Goal: Task Accomplishment & Management: Complete application form

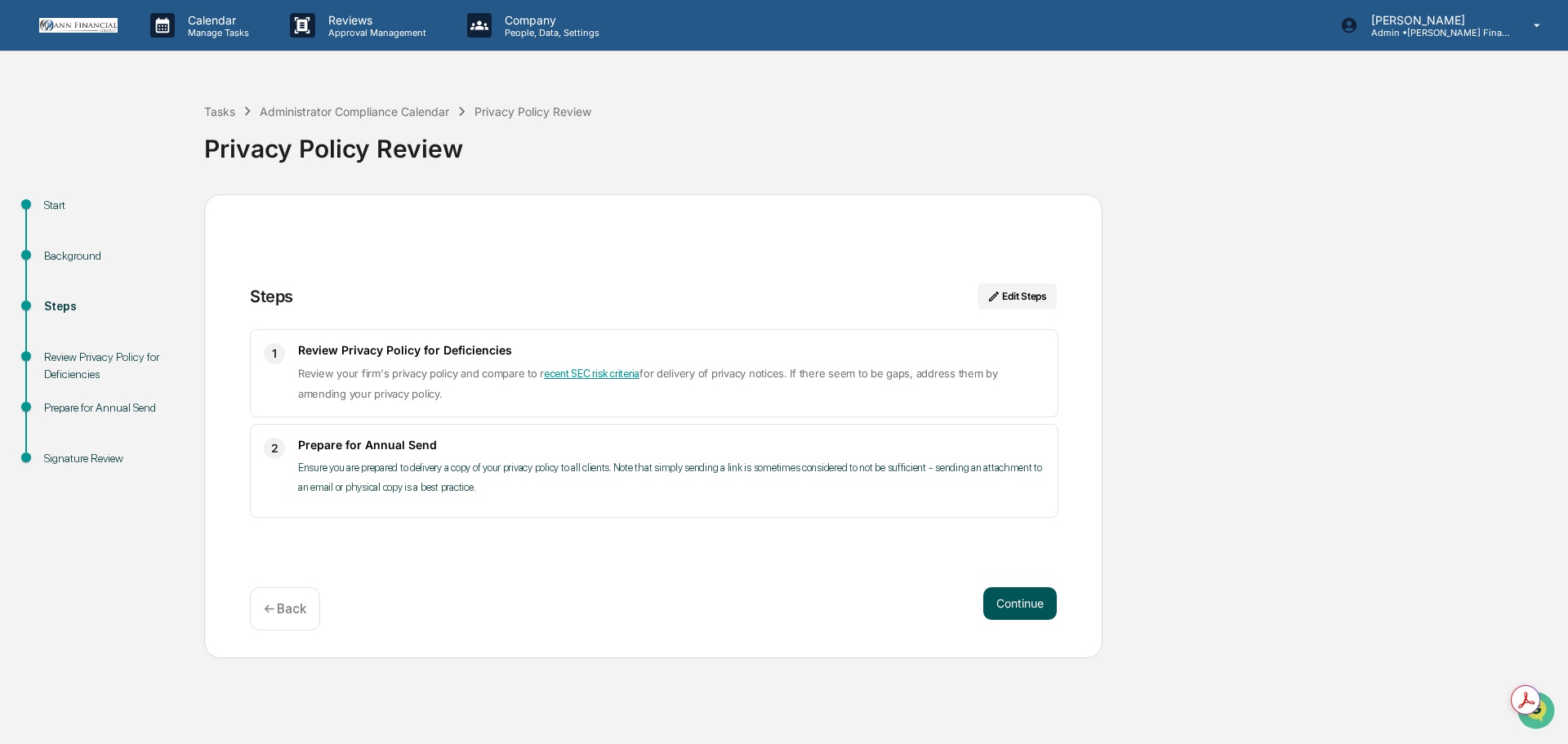
click at [1028, 605] on button "Continue" at bounding box center [1020, 603] width 73 height 33
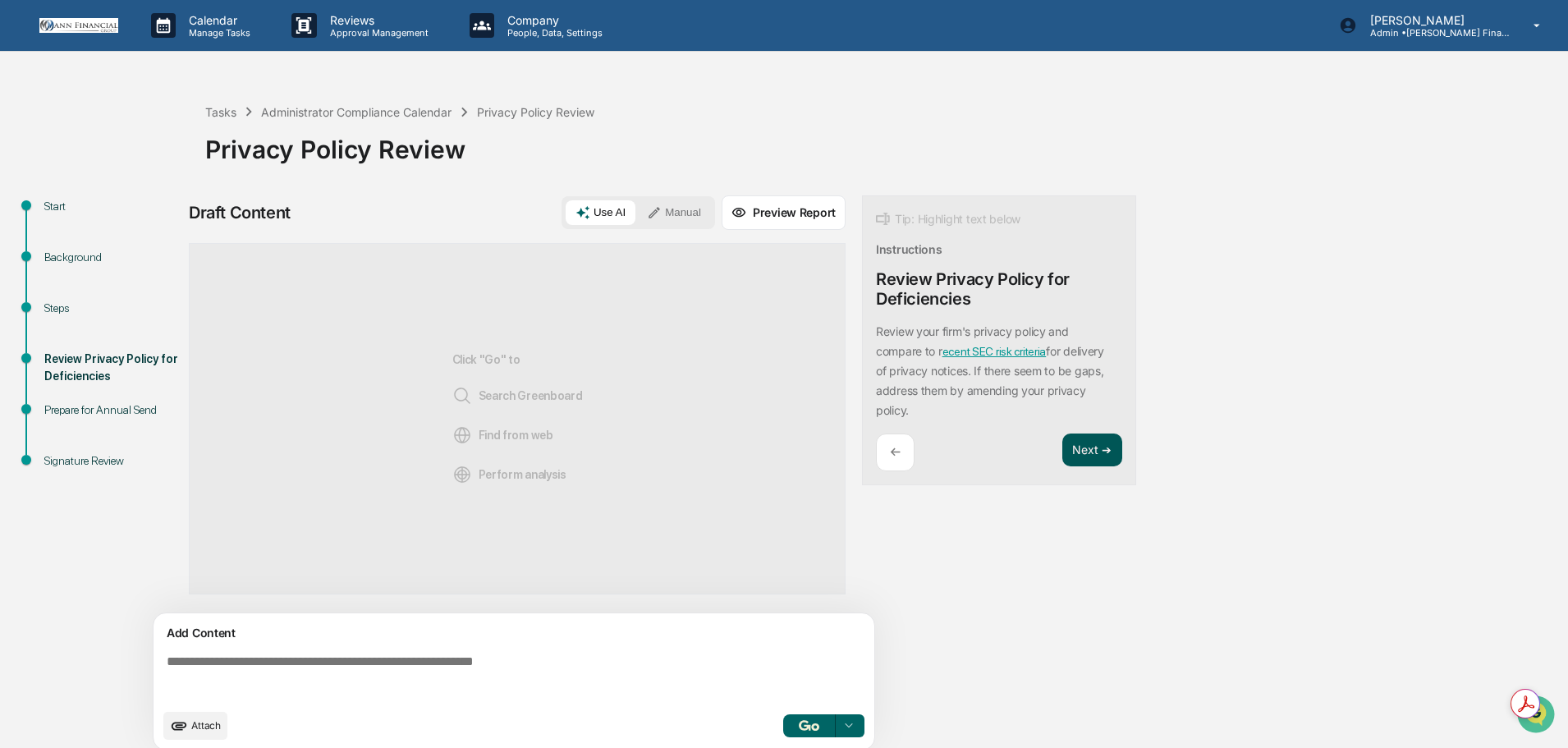
click at [1074, 453] on button "Next ➔" at bounding box center [1092, 450] width 60 height 34
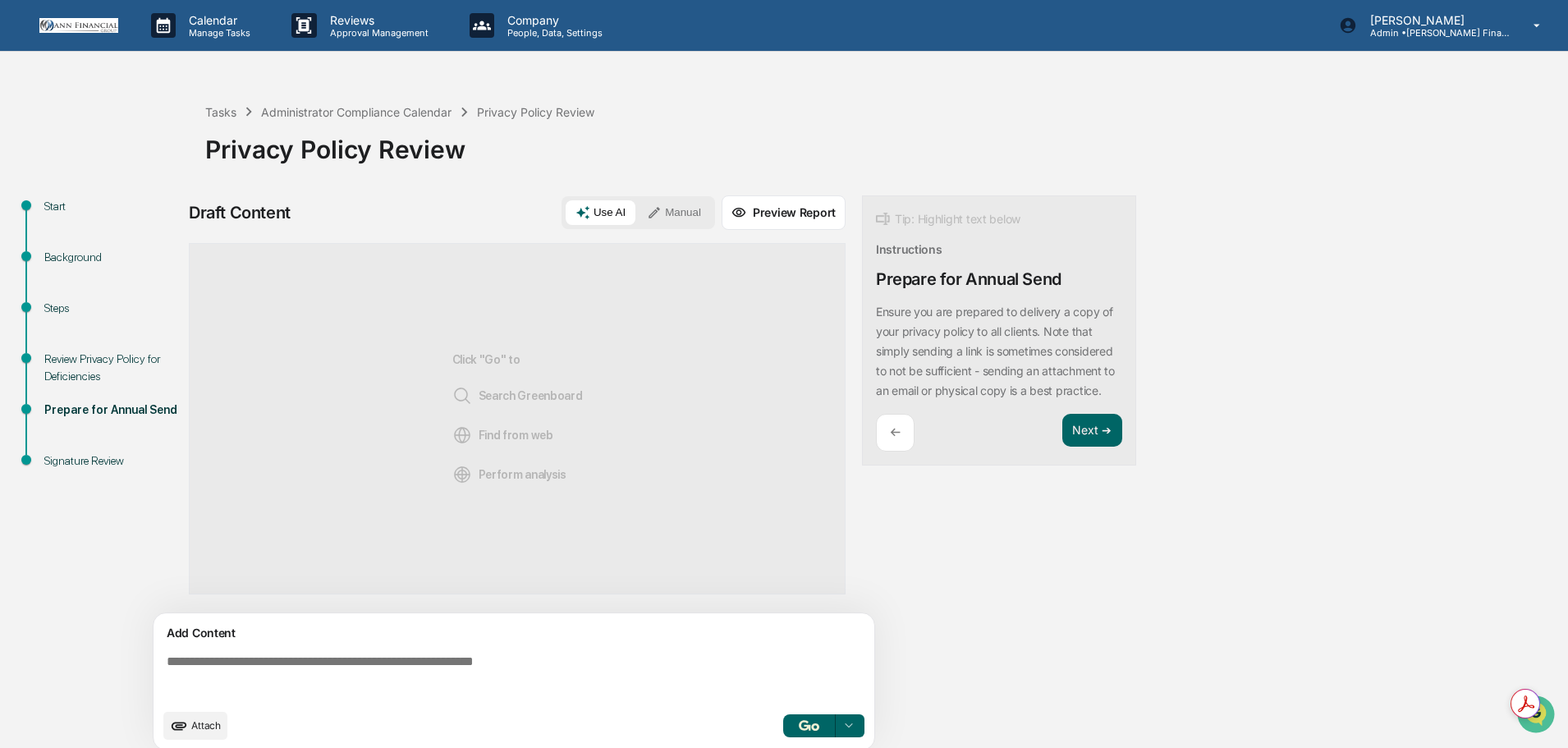
click at [336, 664] on textarea at bounding box center [517, 677] width 714 height 59
click at [671, 205] on button "Manual" at bounding box center [674, 212] width 74 height 24
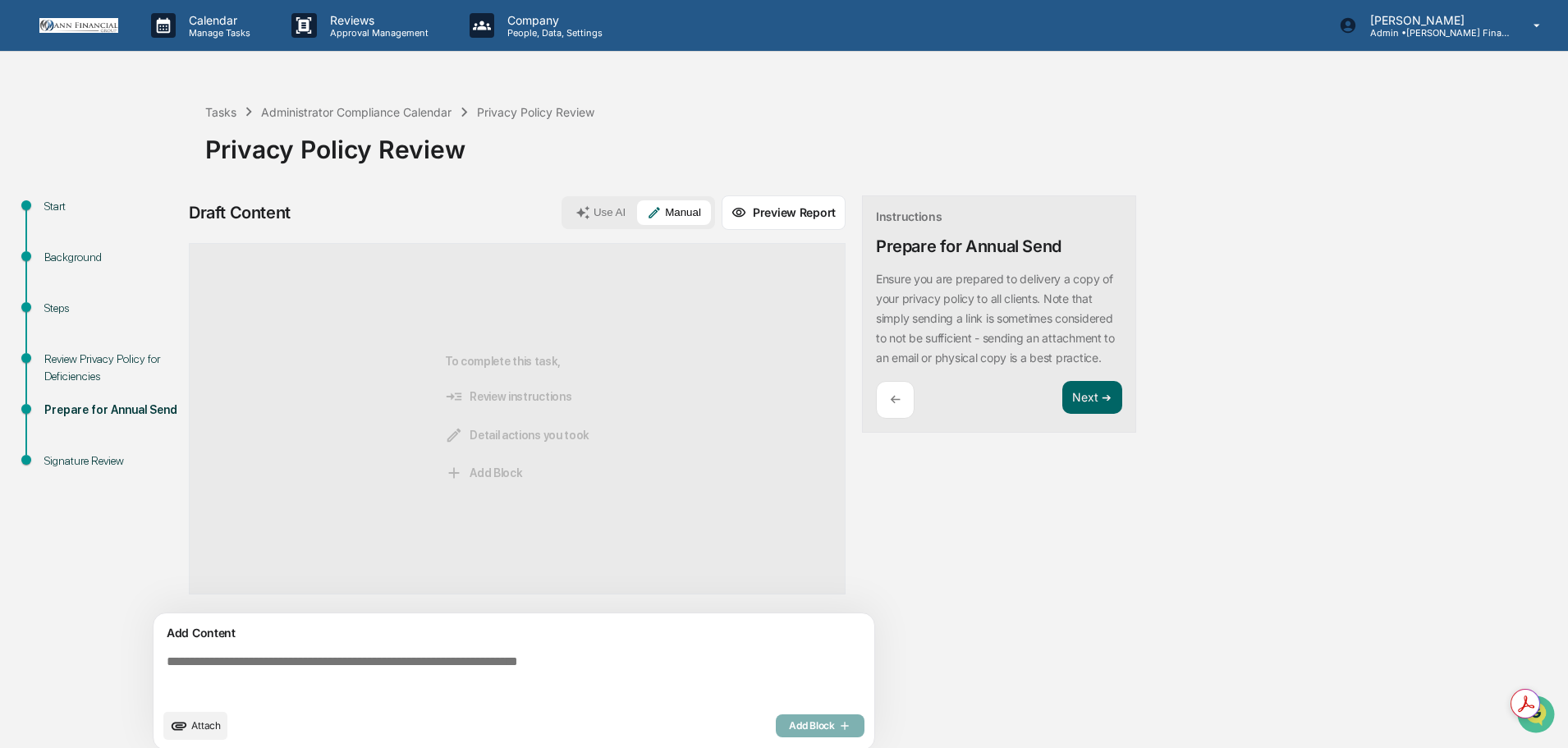
click at [269, 672] on textarea at bounding box center [517, 677] width 714 height 59
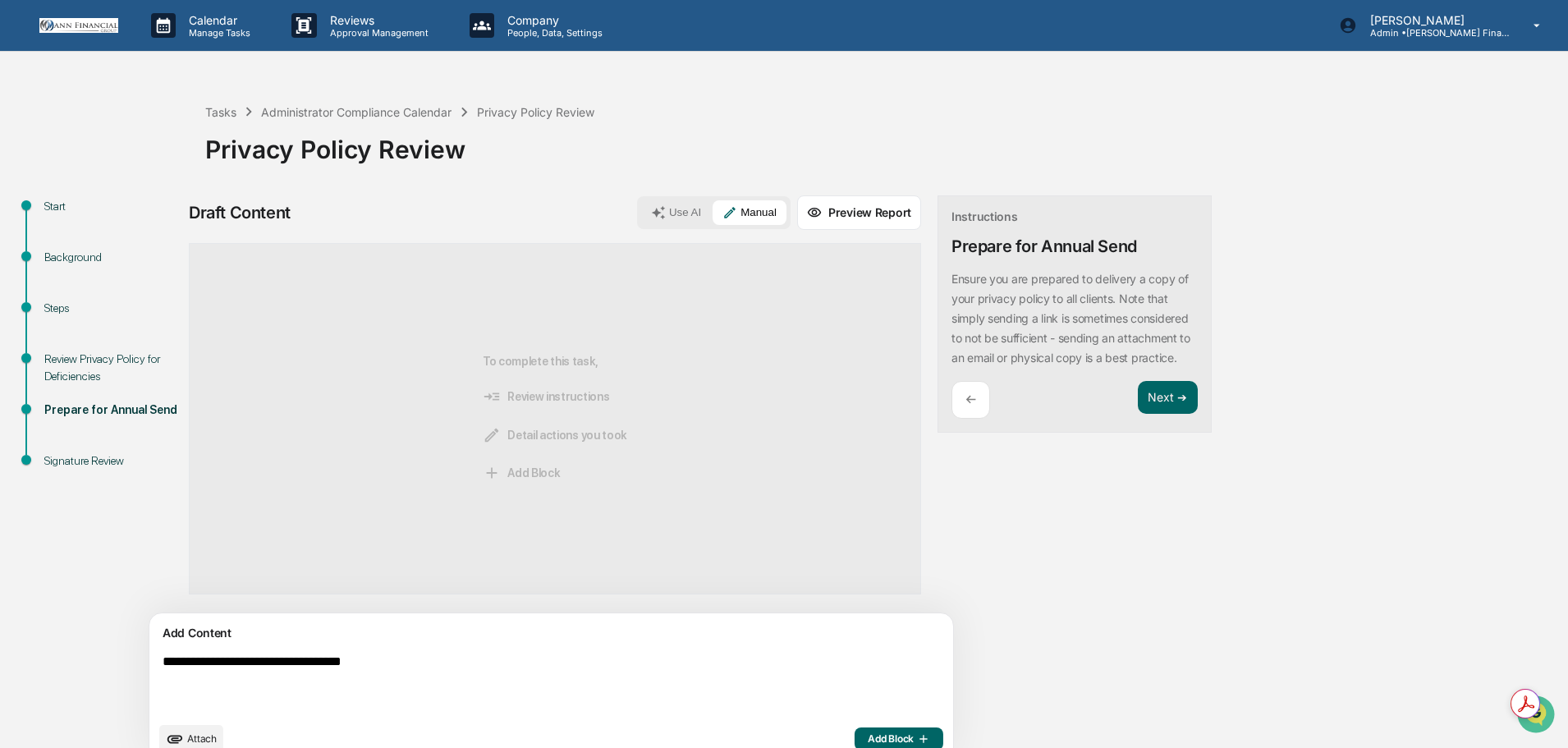
type textarea "**********"
click at [867, 733] on span "Add Block" at bounding box center [899, 738] width 63 height 13
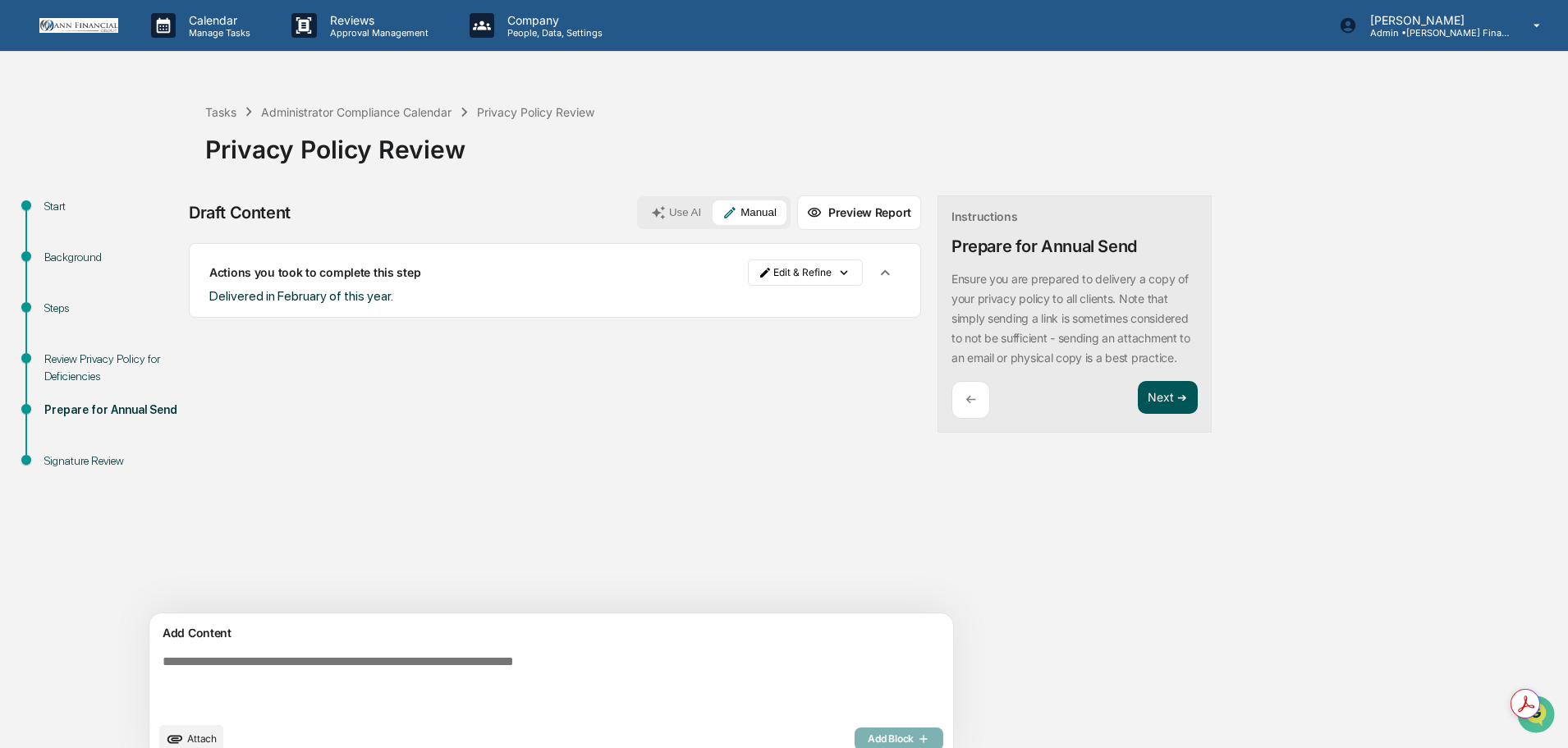
click at [1138, 406] on button "Next ➔" at bounding box center [1168, 398] width 60 height 34
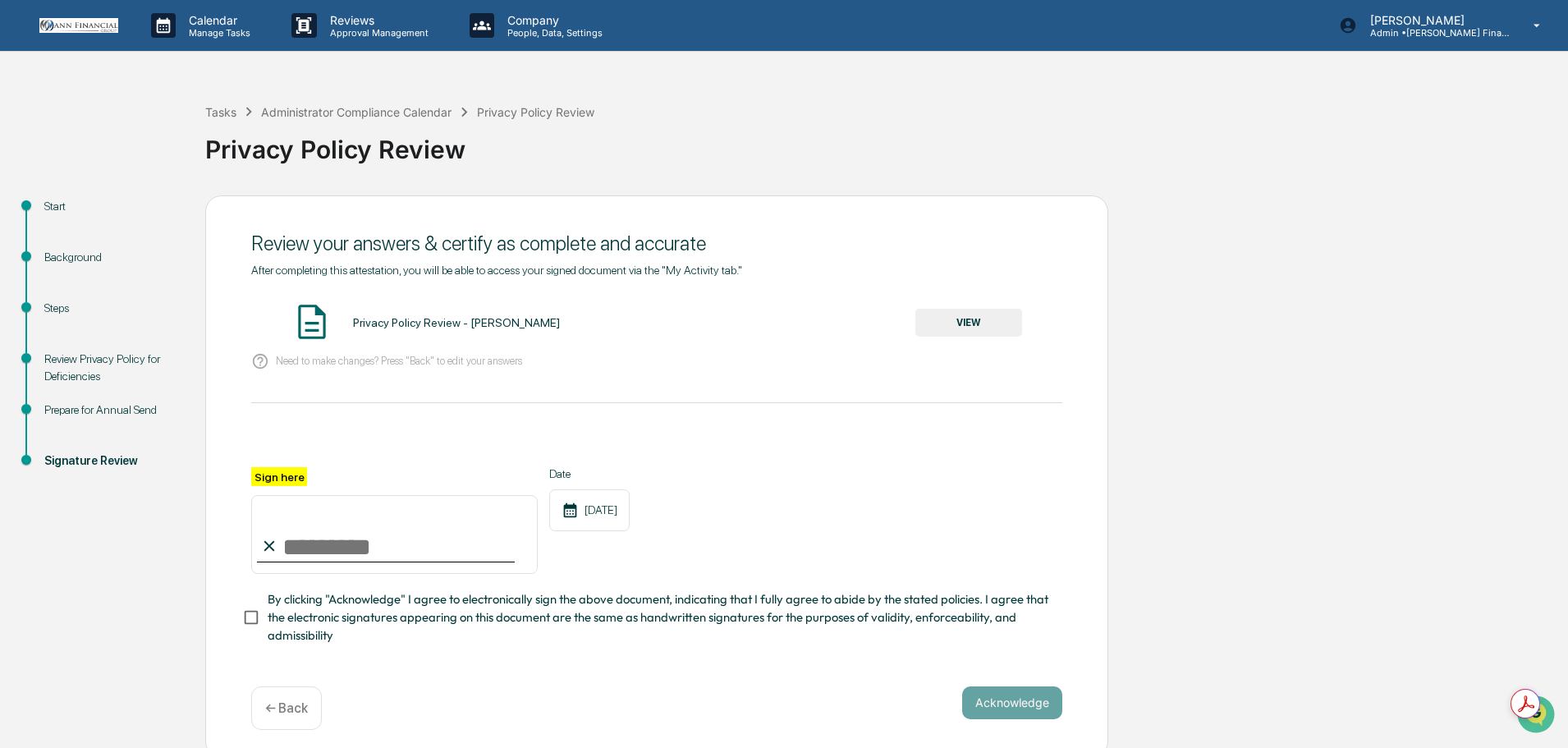
click at [943, 326] on button "VIEW" at bounding box center [969, 322] width 107 height 28
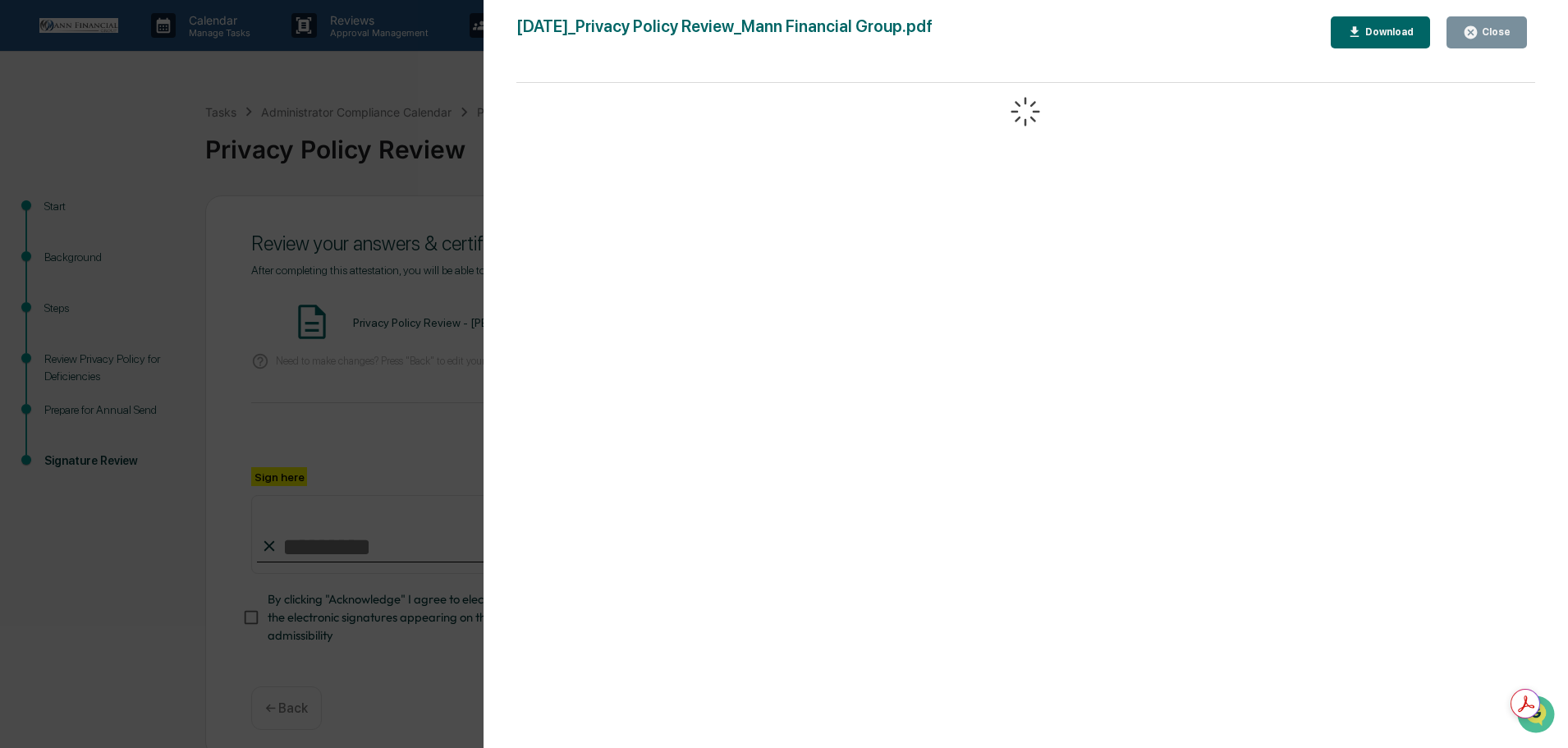
click at [1511, 26] on div "Close" at bounding box center [1494, 31] width 32 height 12
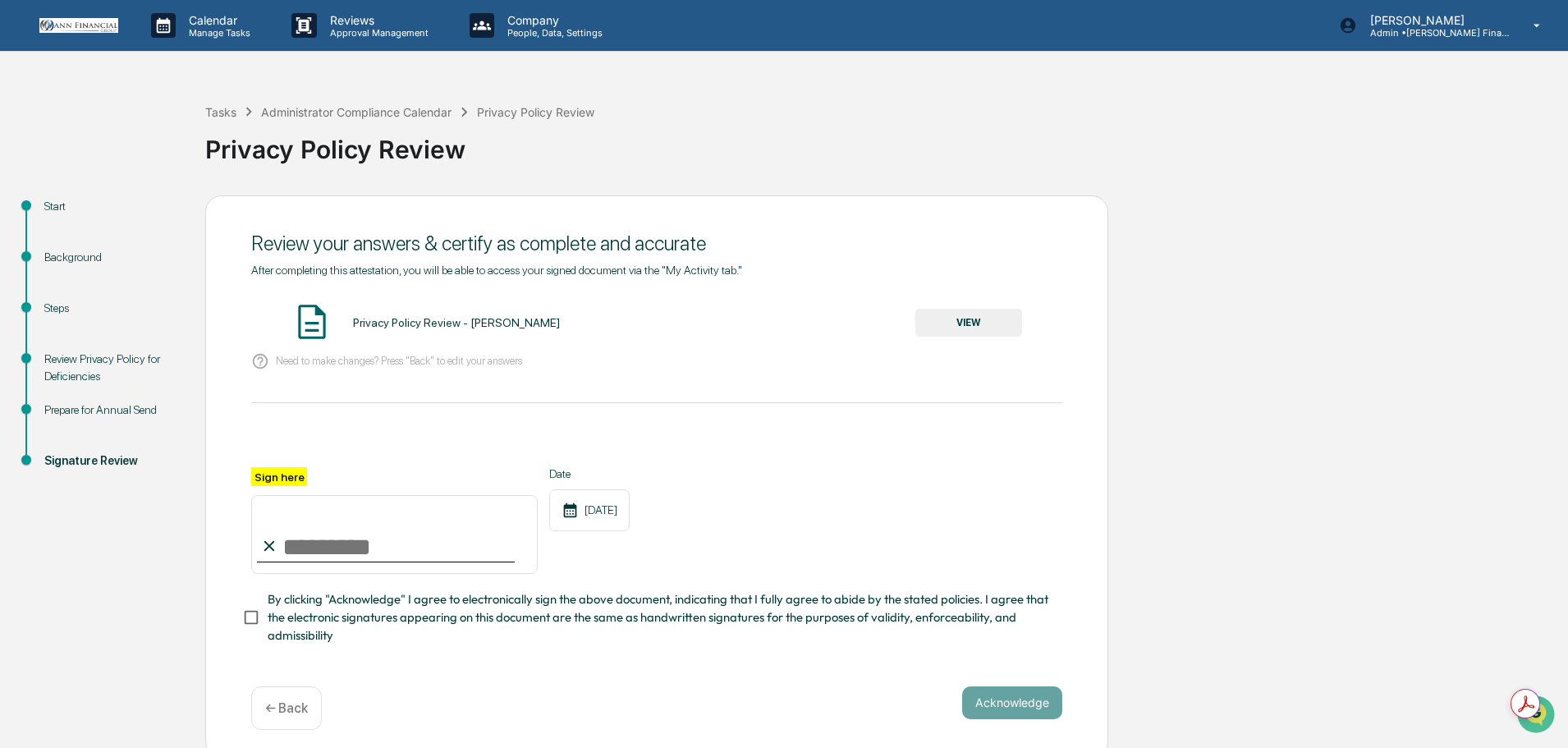
click at [389, 538] on input "Sign here" at bounding box center [394, 535] width 286 height 79
type input "**********"
click at [1007, 707] on button "Acknowledge" at bounding box center [1013, 702] width 100 height 33
